Goal: Contribute content: Contribute content

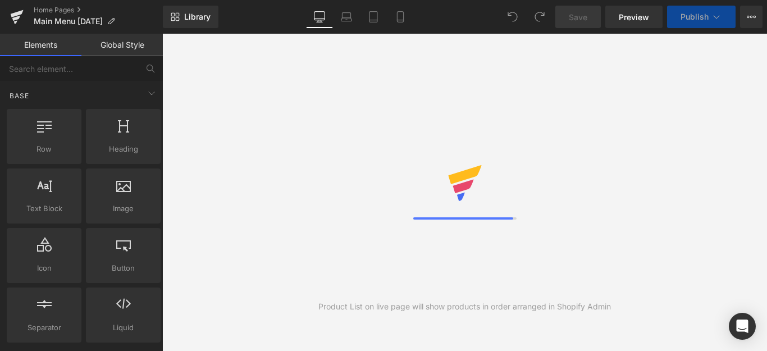
click at [476, 155] on div "Product List on live page will show products in order arranged in Shopify Admin" at bounding box center [464, 192] width 604 height 317
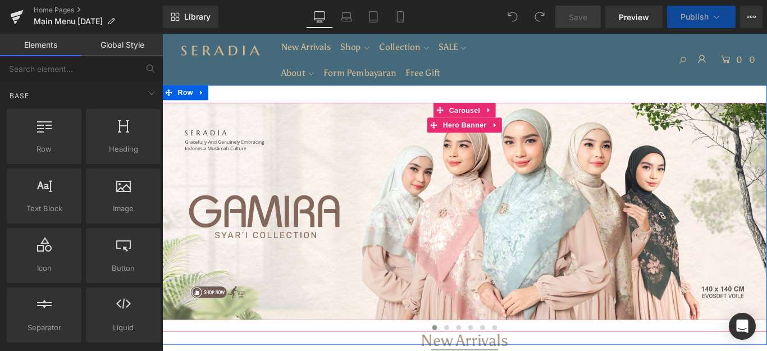
click at [515, 170] on div at bounding box center [501, 233] width 679 height 244
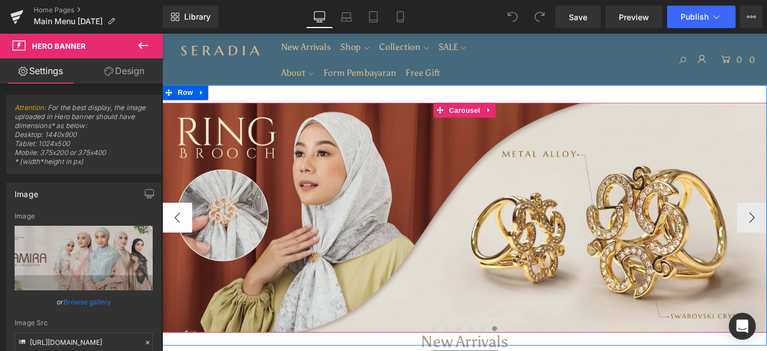
click at [166, 244] on button "‹" at bounding box center [179, 240] width 34 height 34
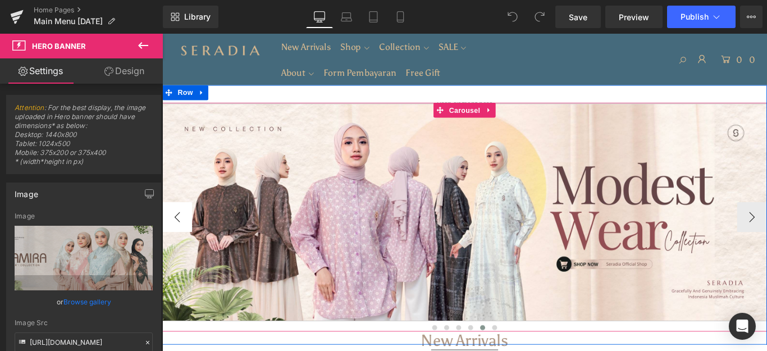
click at [166, 244] on button "‹" at bounding box center [179, 240] width 34 height 34
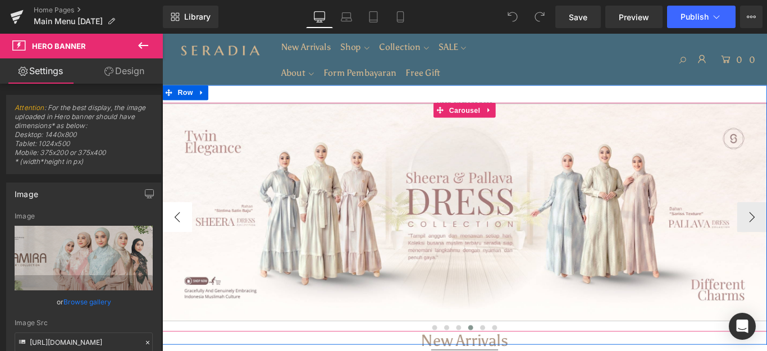
click at [166, 244] on button "‹" at bounding box center [179, 240] width 34 height 34
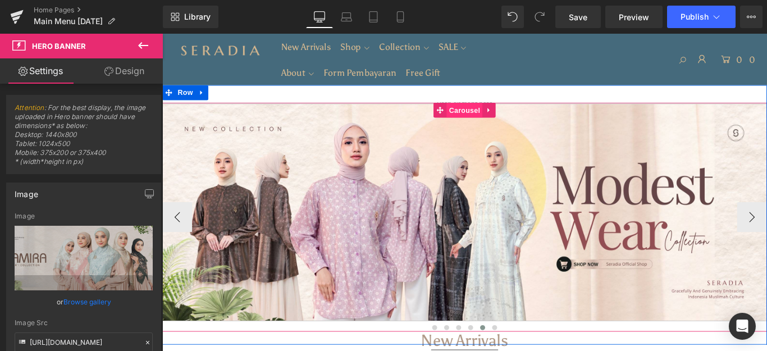
click at [492, 114] on span "Carousel" at bounding box center [501, 119] width 40 height 17
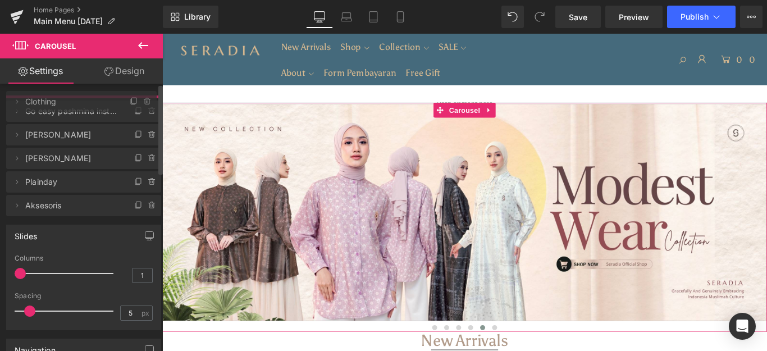
drag, startPoint x: 78, startPoint y: 207, endPoint x: 94, endPoint y: 106, distance: 102.3
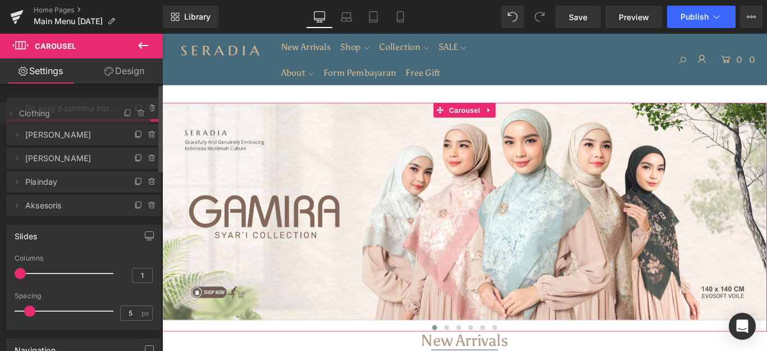
drag, startPoint x: 85, startPoint y: 135, endPoint x: 92, endPoint y: 114, distance: 21.3
drag, startPoint x: 82, startPoint y: 135, endPoint x: 81, endPoint y: 105, distance: 29.2
drag, startPoint x: 60, startPoint y: 134, endPoint x: 59, endPoint y: 115, distance: 18.6
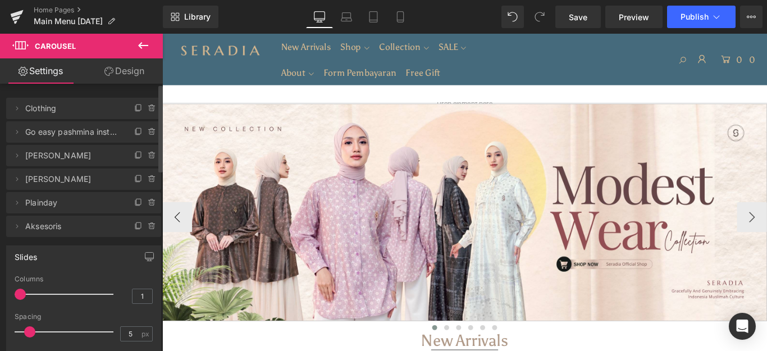
click at [162, 34] on div at bounding box center [162, 34] width 0 height 0
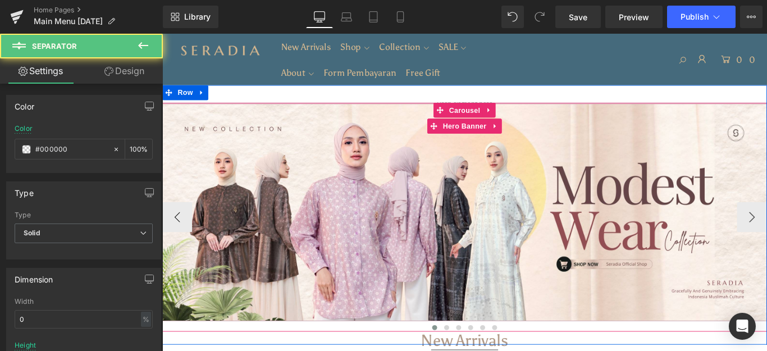
click at [482, 190] on div at bounding box center [501, 234] width 679 height 244
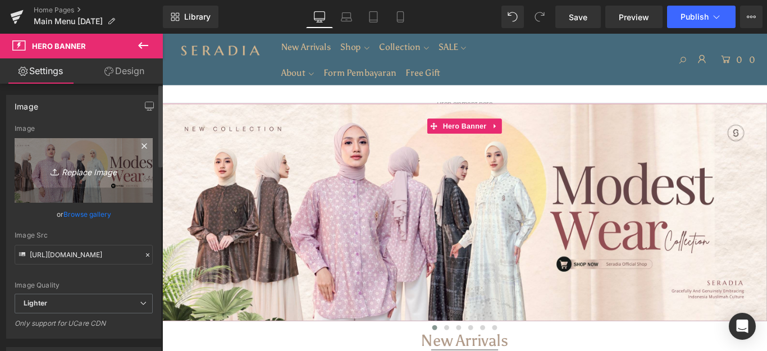
click at [99, 180] on link "Replace Image" at bounding box center [84, 170] width 138 height 65
type input "C:\fakepath\Banner Website.jpg"
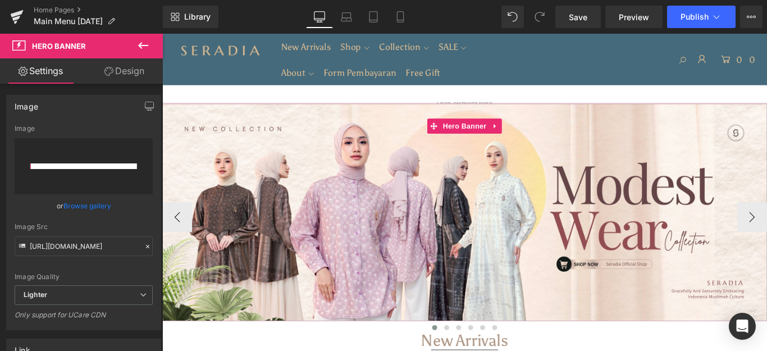
drag, startPoint x: 262, startPoint y: 213, endPoint x: 694, endPoint y: 121, distance: 441.8
click at [694, 121] on div at bounding box center [501, 234] width 679 height 244
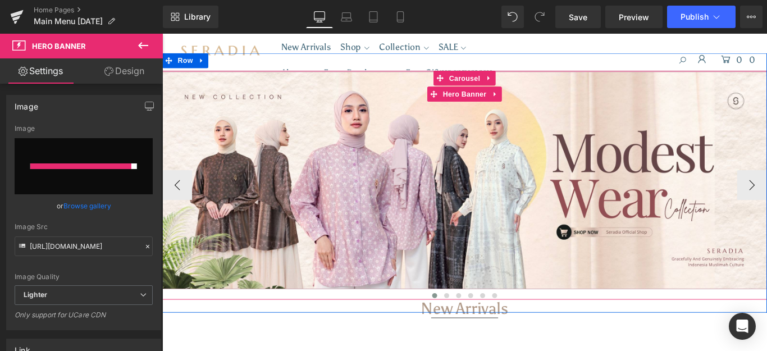
scroll to position [56, 0]
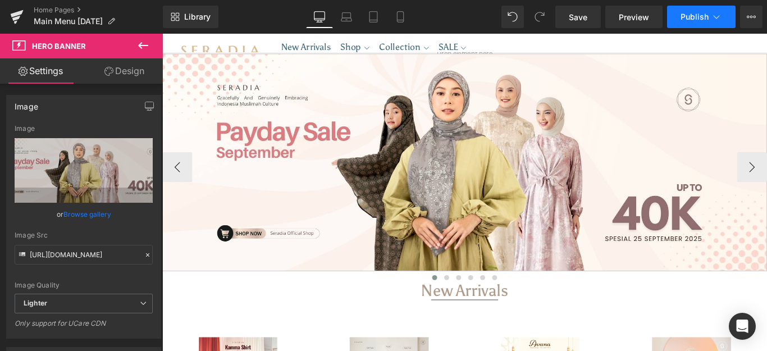
click at [709, 18] on button "Publish" at bounding box center [701, 17] width 68 height 22
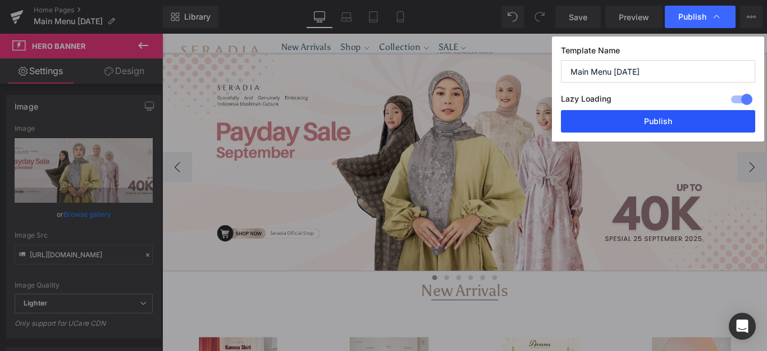
click at [641, 123] on button "Publish" at bounding box center [658, 121] width 194 height 22
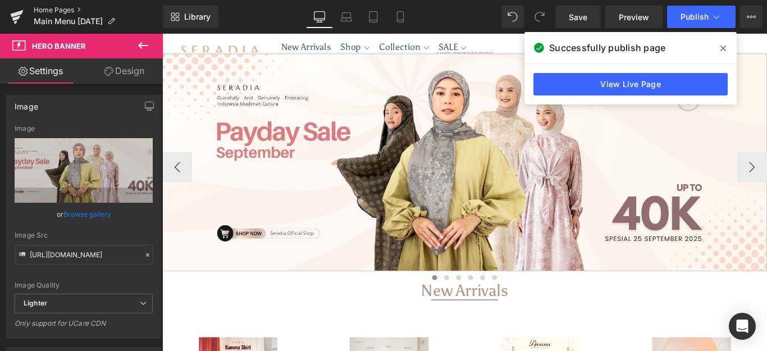
click at [72, 9] on link "Home Pages" at bounding box center [98, 10] width 129 height 9
